Goal: Navigation & Orientation: Find specific page/section

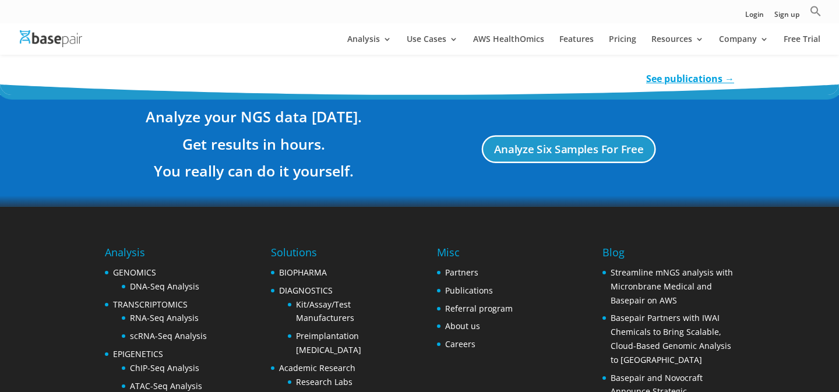
scroll to position [2309, 0]
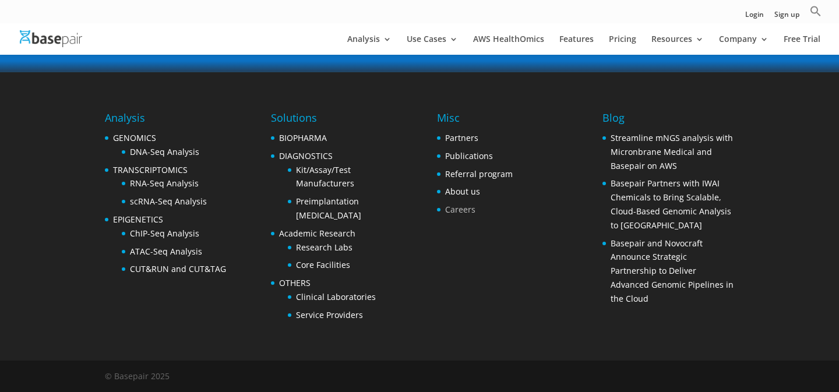
click at [462, 211] on link "Careers" at bounding box center [460, 209] width 30 height 11
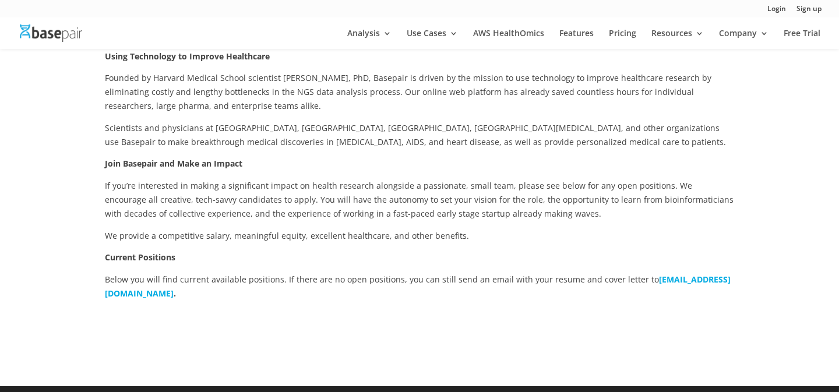
scroll to position [185, 0]
